Goal: Information Seeking & Learning: Learn about a topic

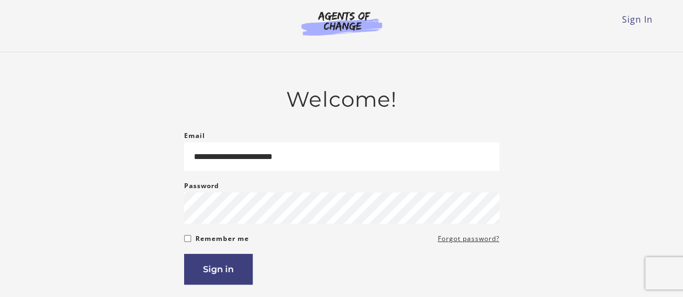
type input "**********"
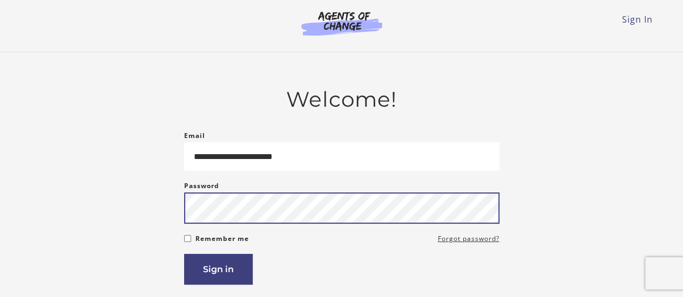
click at [184, 254] on button "Sign in" at bounding box center [218, 269] width 69 height 31
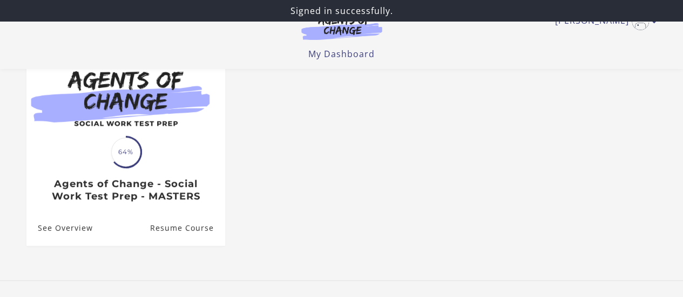
scroll to position [159, 0]
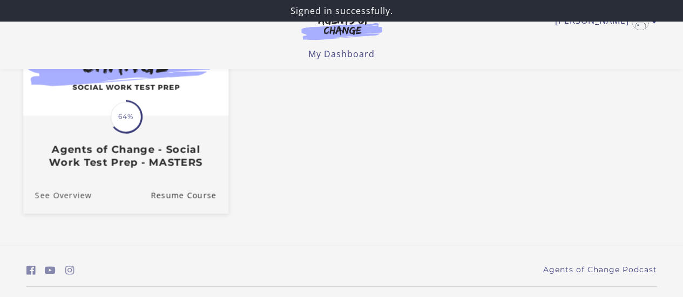
click at [79, 194] on link "See Overview" at bounding box center [57, 196] width 69 height 36
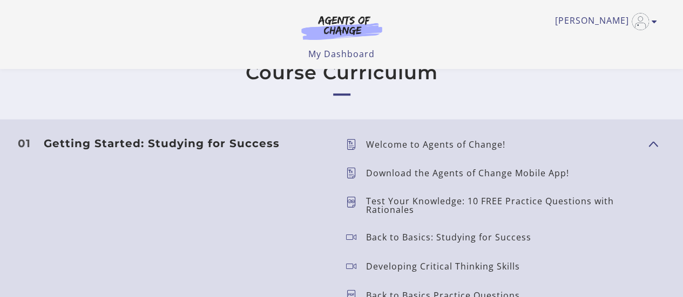
scroll to position [900, 0]
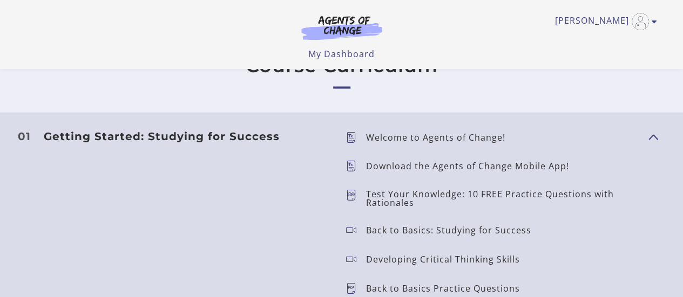
click at [467, 133] on p "Welcome to Agents of Change!" at bounding box center [440, 137] width 148 height 9
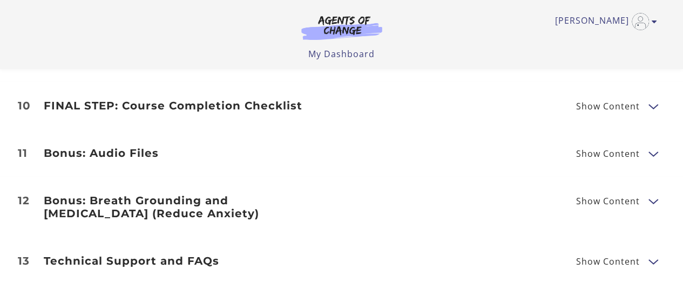
scroll to position [1740, 0]
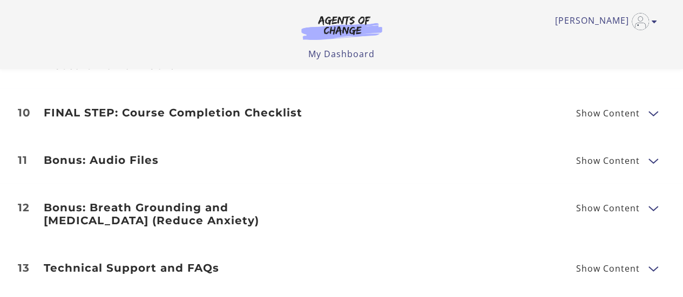
click at [646, 201] on span "Show Content" at bounding box center [612, 207] width 72 height 13
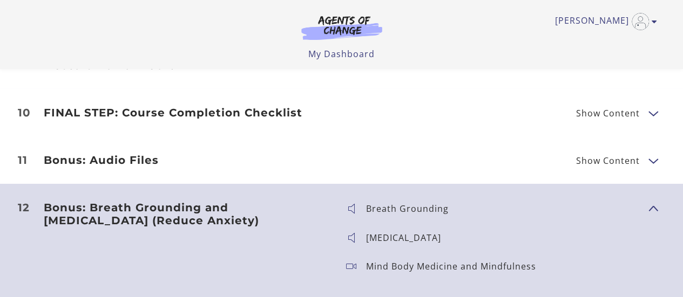
click at [391, 205] on p "Breath Grounding" at bounding box center [411, 209] width 91 height 9
click at [115, 201] on h3 "Bonus: Breath Grounding and [MEDICAL_DATA] (Reduce Anxiety)" at bounding box center [186, 214] width 285 height 26
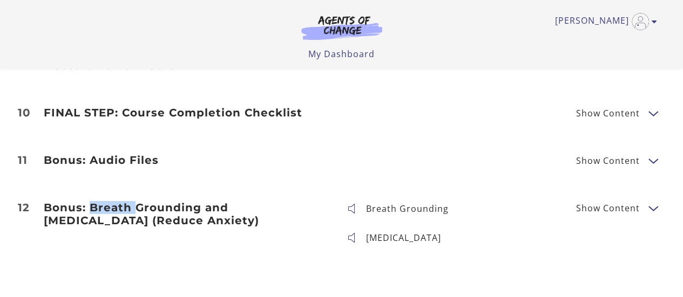
click at [115, 201] on h3 "Bonus: Breath Grounding and [MEDICAL_DATA] (Reduce Anxiety)" at bounding box center [186, 214] width 285 height 26
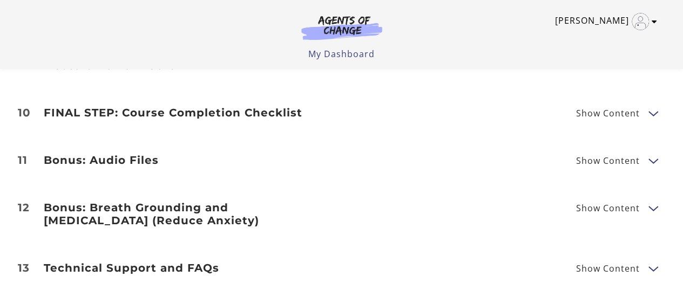
click at [630, 15] on link "[PERSON_NAME]" at bounding box center [603, 21] width 97 height 17
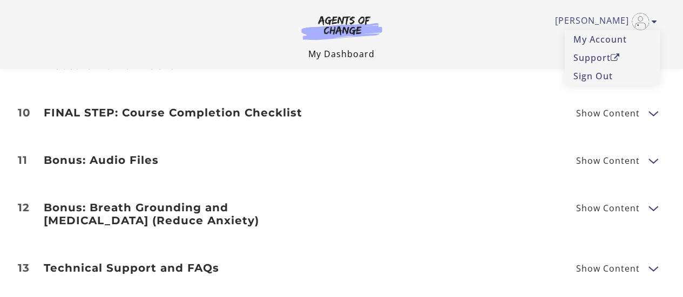
click at [366, 58] on link "My Dashboard" at bounding box center [341, 54] width 66 height 12
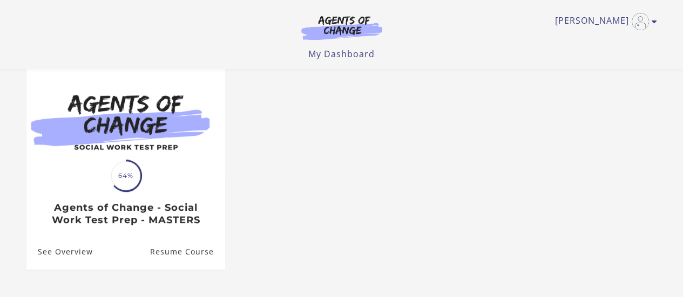
scroll to position [102, 0]
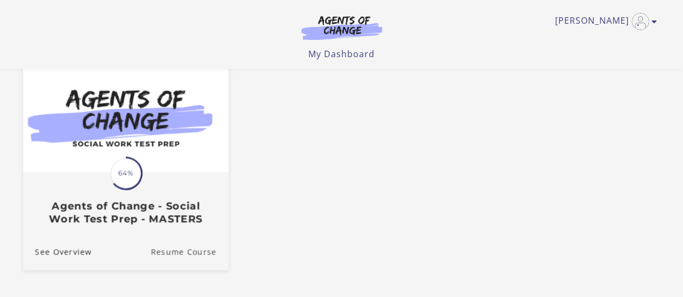
click at [187, 258] on link "Resume Course" at bounding box center [190, 252] width 78 height 36
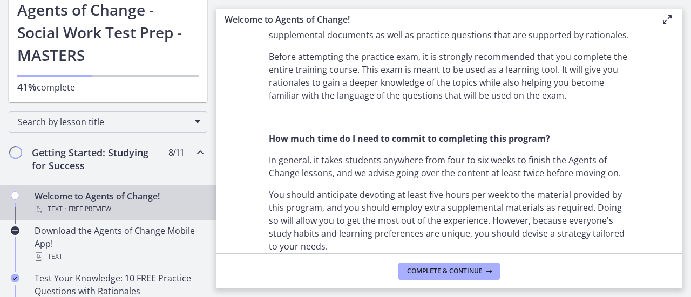
scroll to position [656, 0]
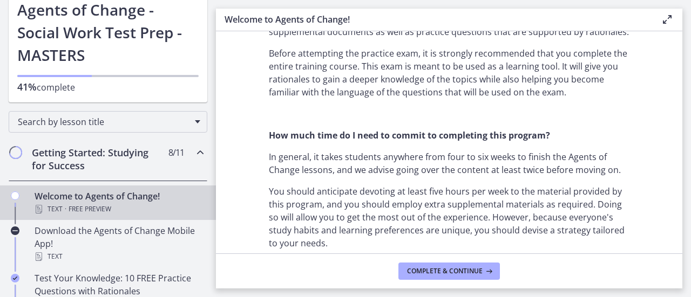
click at [436, 235] on p "You should anticipate devoting at least five hours per week to the material pro…" at bounding box center [449, 217] width 361 height 65
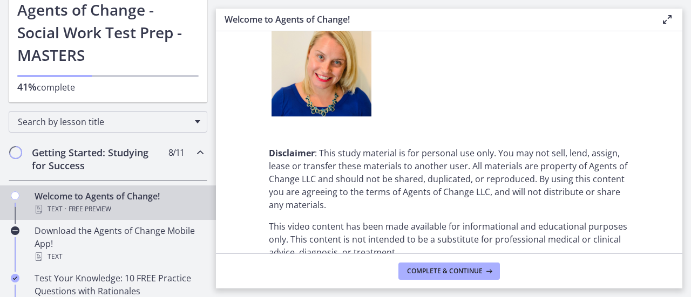
scroll to position [1468, 0]
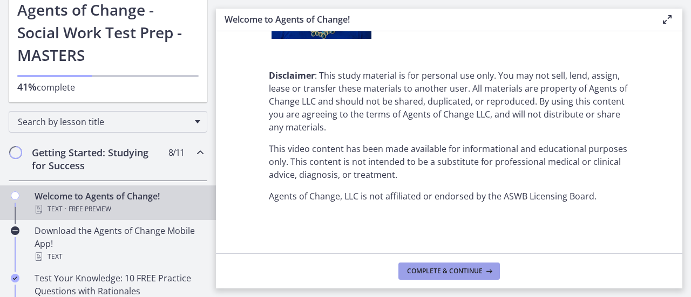
click at [472, 269] on span "Complete & continue" at bounding box center [445, 271] width 76 height 9
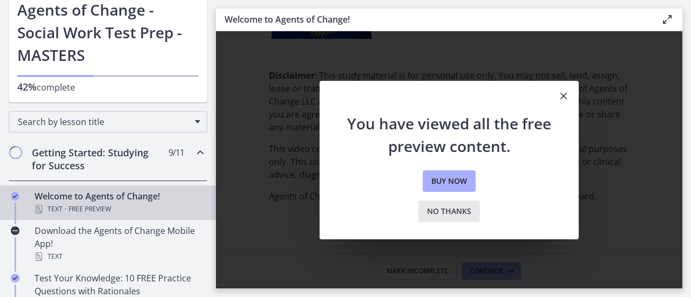
click at [458, 220] on button "No thanks" at bounding box center [449, 212] width 62 height 22
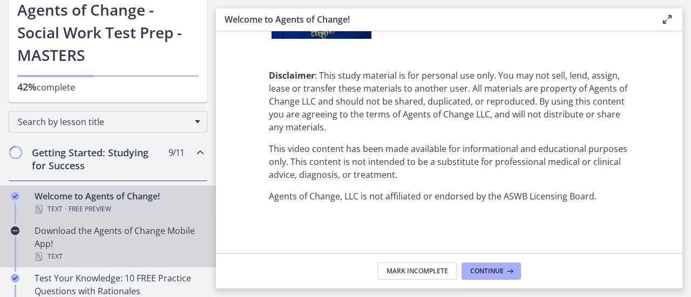
click at [84, 234] on div "Download the Agents of Change Mobile App! Text" at bounding box center [119, 244] width 168 height 39
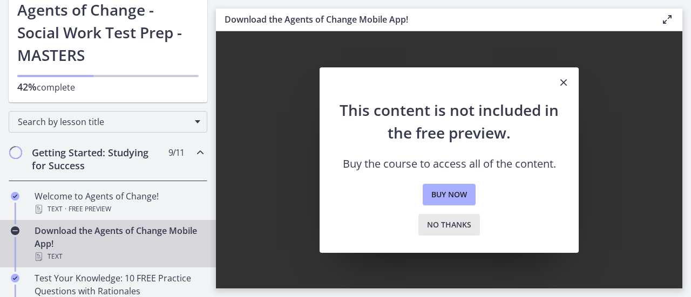
click at [433, 226] on span "No thanks" at bounding box center [449, 225] width 44 height 13
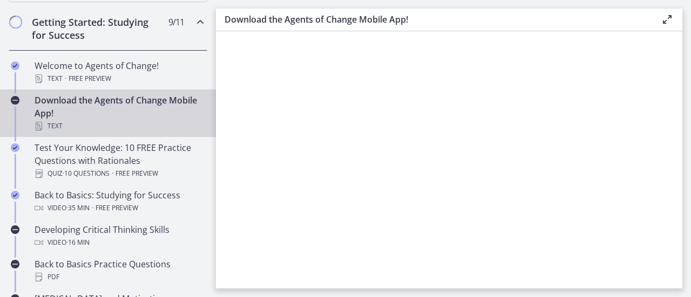
scroll to position [220, 0]
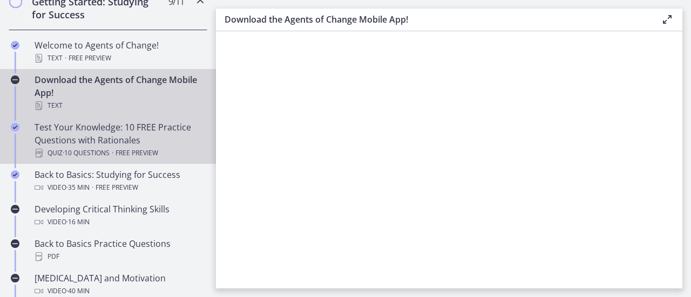
click at [102, 153] on span "· 10 Questions" at bounding box center [86, 153] width 47 height 13
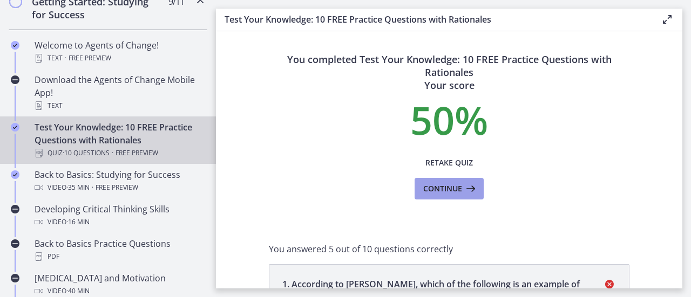
click at [447, 195] on span "Continue" at bounding box center [442, 188] width 39 height 13
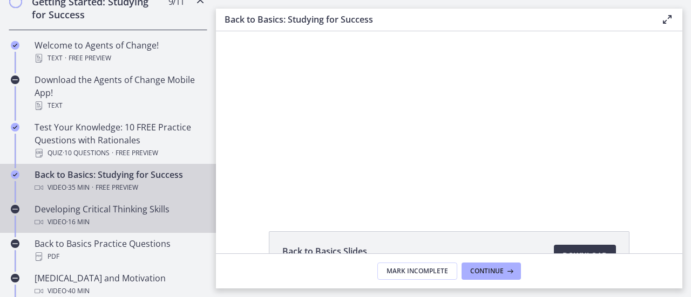
click at [109, 216] on div "Video · 16 min" at bounding box center [119, 222] width 168 height 13
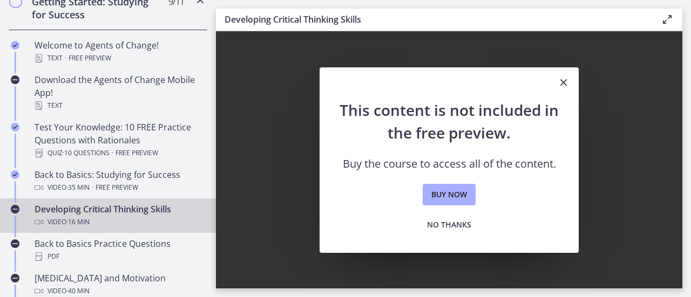
click at [563, 83] on icon "Close" at bounding box center [563, 82] width 13 height 13
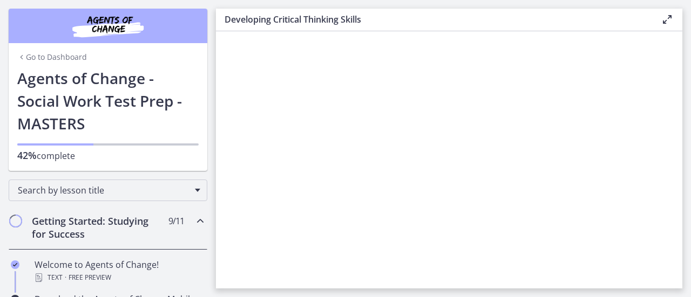
click at [62, 57] on link "Go to Dashboard" at bounding box center [52, 57] width 70 height 11
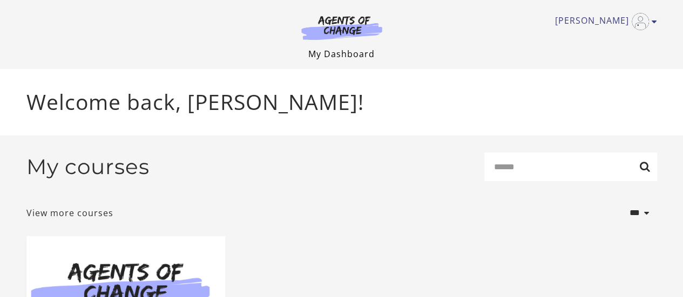
click at [332, 58] on link "My Dashboard" at bounding box center [341, 54] width 66 height 12
click at [652, 19] on icon "Toggle menu" at bounding box center [653, 21] width 5 height 9
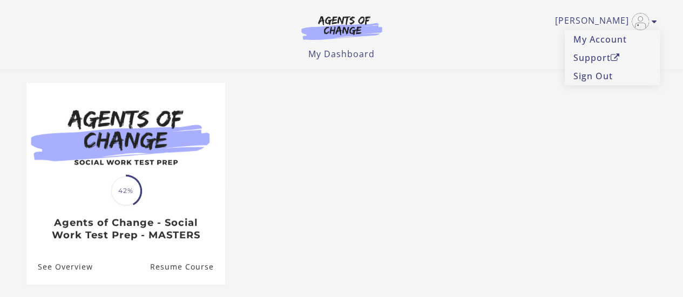
scroll to position [148, 0]
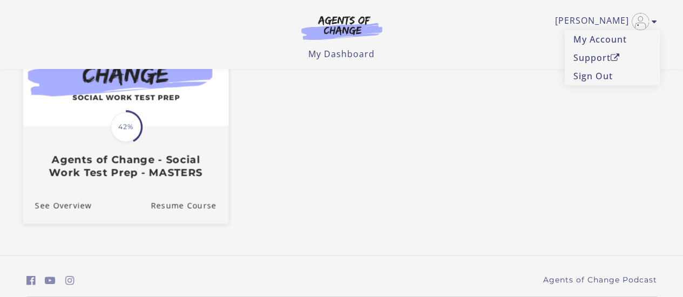
click at [104, 164] on h3 "Agents of Change - Social Work Test Prep - MASTERS" at bounding box center [125, 166] width 181 height 25
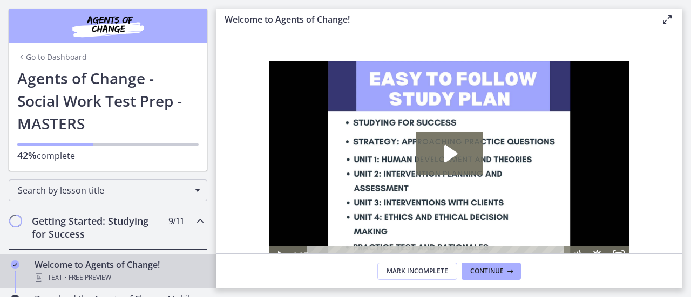
click at [39, 58] on link "Go to Dashboard" at bounding box center [52, 57] width 70 height 11
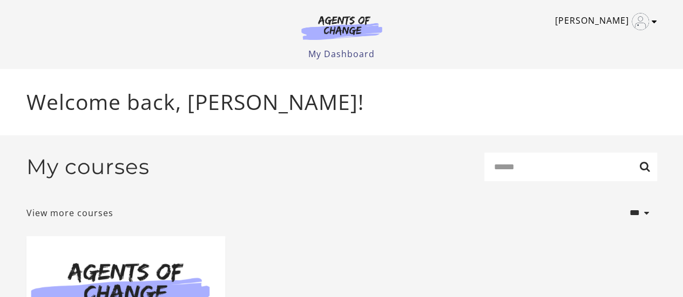
click at [643, 23] on img "Toggle menu" at bounding box center [639, 21] width 17 height 17
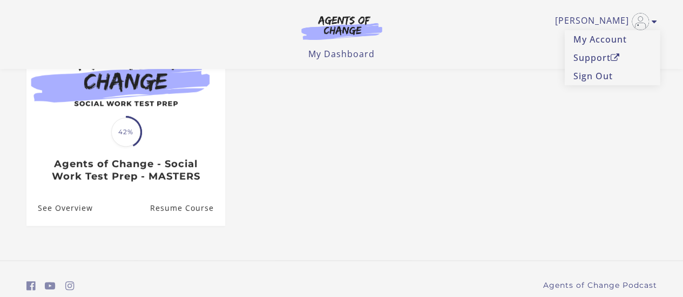
scroll to position [144, 0]
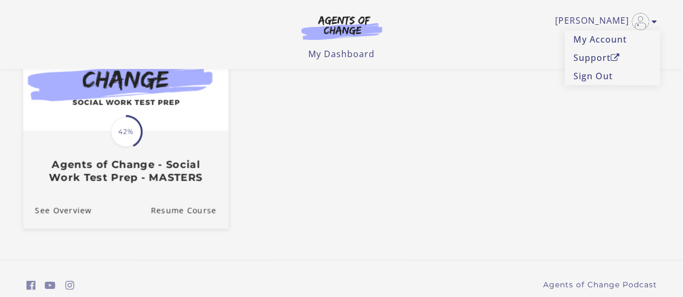
click at [114, 207] on div "See Overview Resume Course" at bounding box center [125, 211] width 205 height 36
click at [110, 173] on h3 "Agents of Change - Social Work Test Prep - MASTERS" at bounding box center [125, 171] width 181 height 25
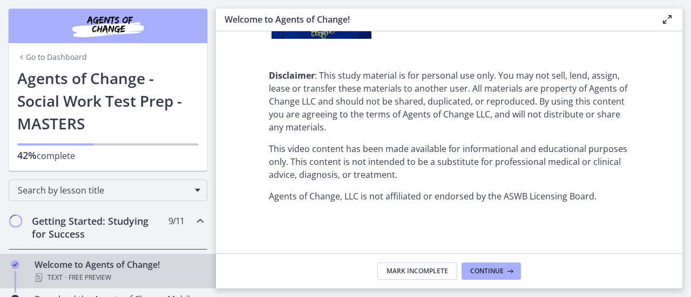
scroll to position [1028, 0]
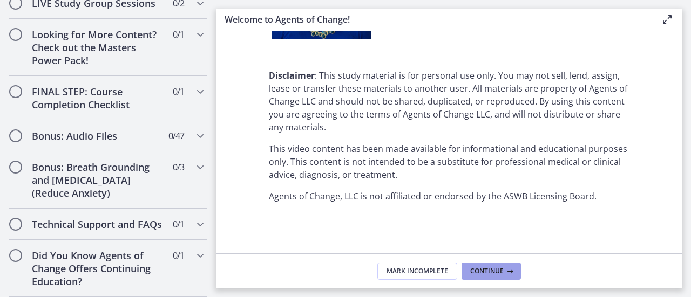
click at [483, 275] on span "Continue" at bounding box center [486, 271] width 33 height 9
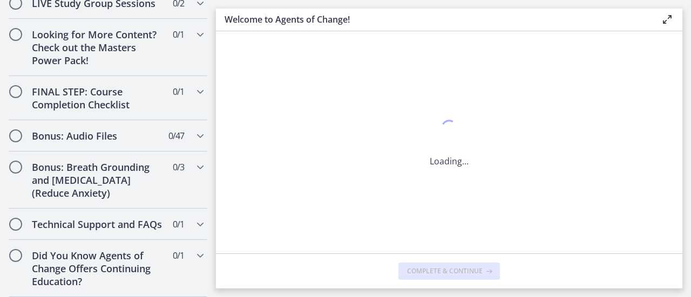
scroll to position [0, 0]
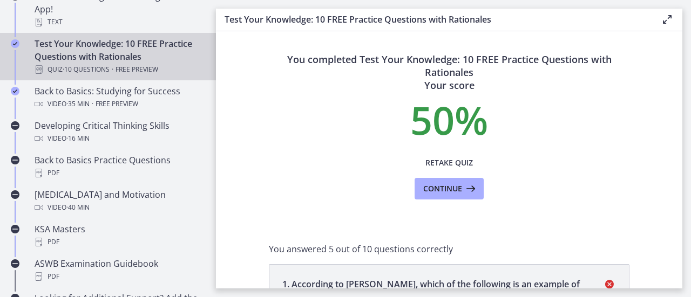
scroll to position [324, 0]
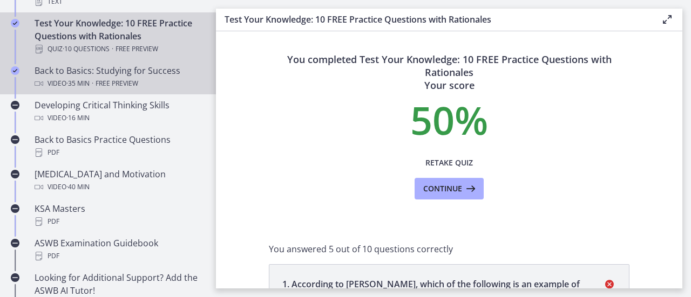
click at [108, 81] on span "Free preview" at bounding box center [117, 83] width 43 height 13
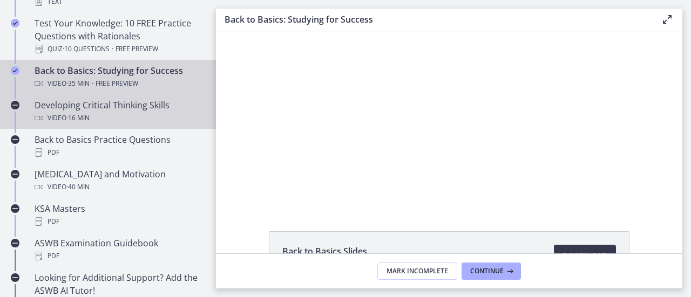
click at [127, 111] on div "Developing Critical Thinking Skills Video · 16 min" at bounding box center [119, 112] width 168 height 26
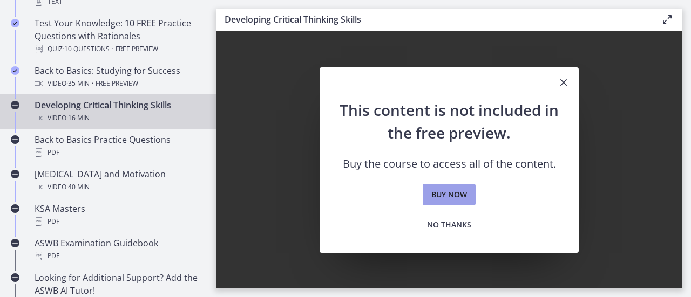
click at [471, 194] on link "Buy now" at bounding box center [449, 195] width 53 height 22
